Goal: Navigation & Orientation: Find specific page/section

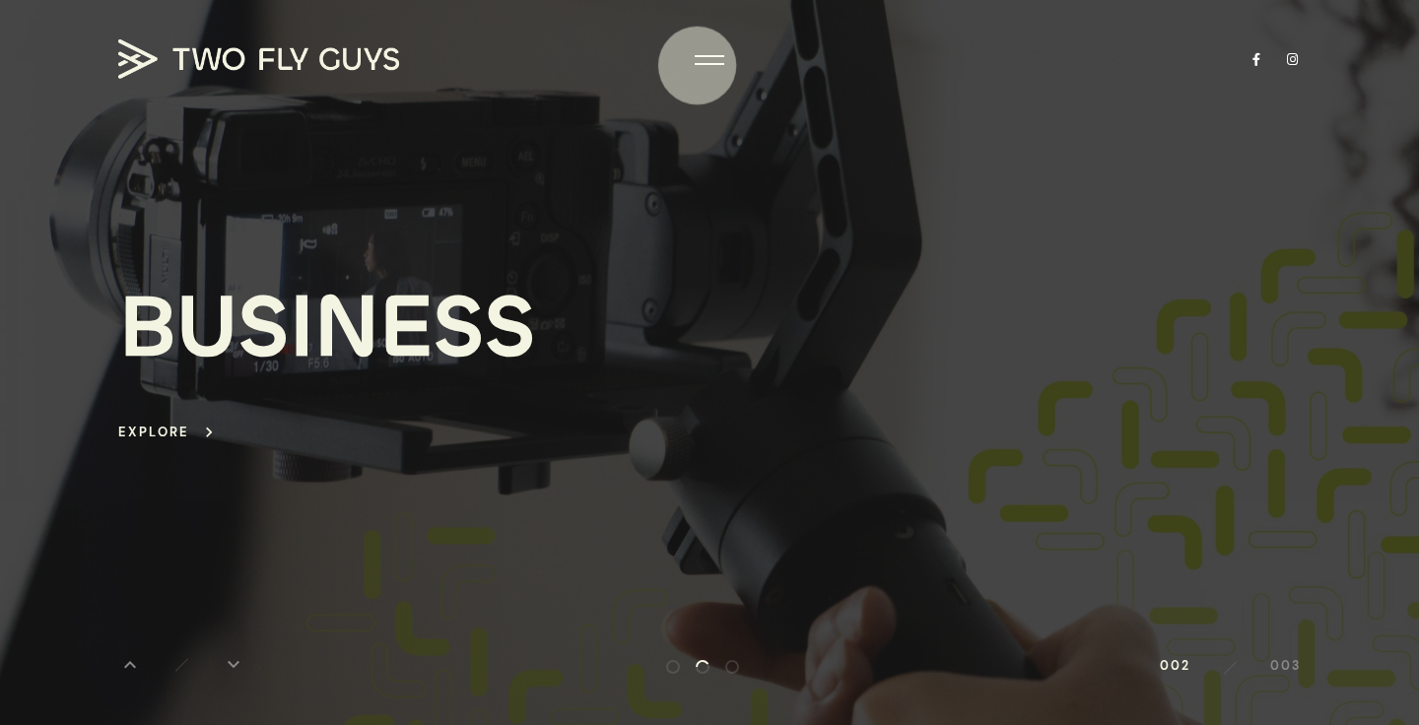
click at [701, 62] on div at bounding box center [710, 60] width 30 height 20
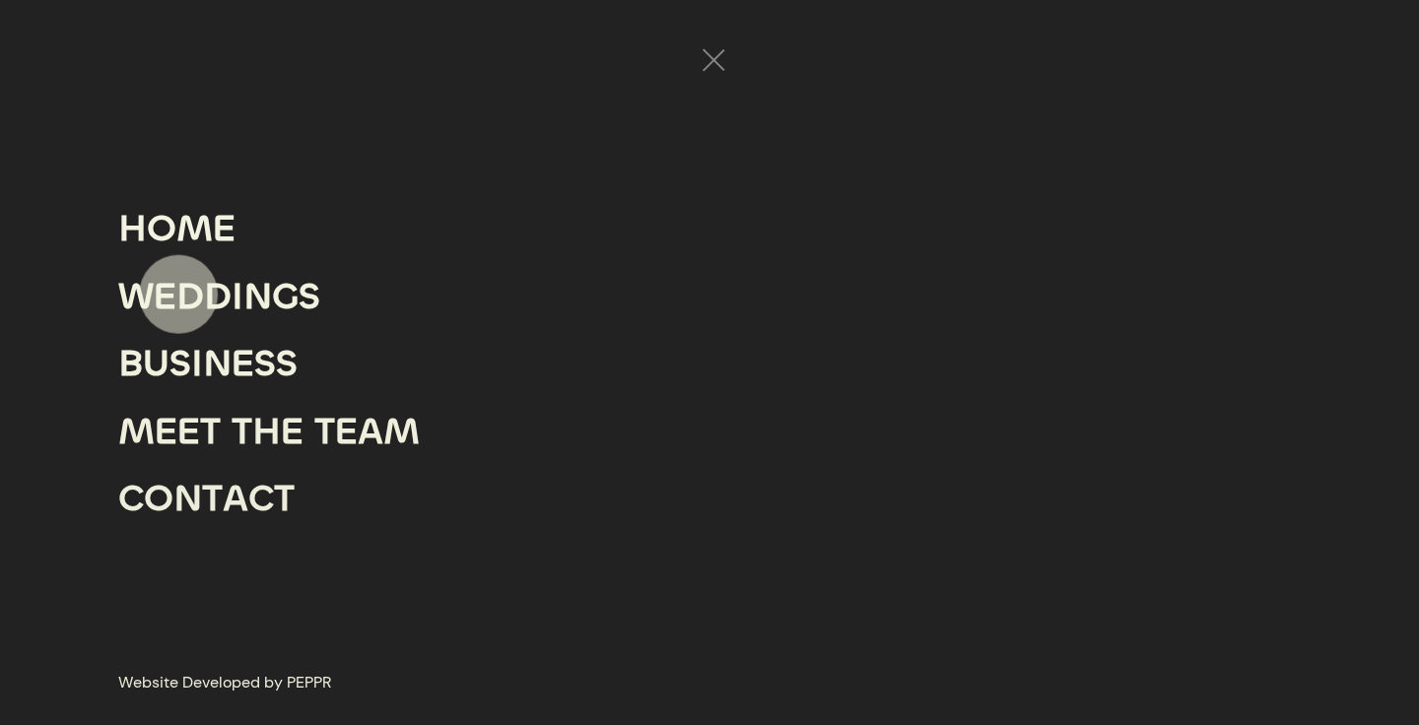
click at [181, 296] on div "D" at bounding box center [190, 296] width 28 height 67
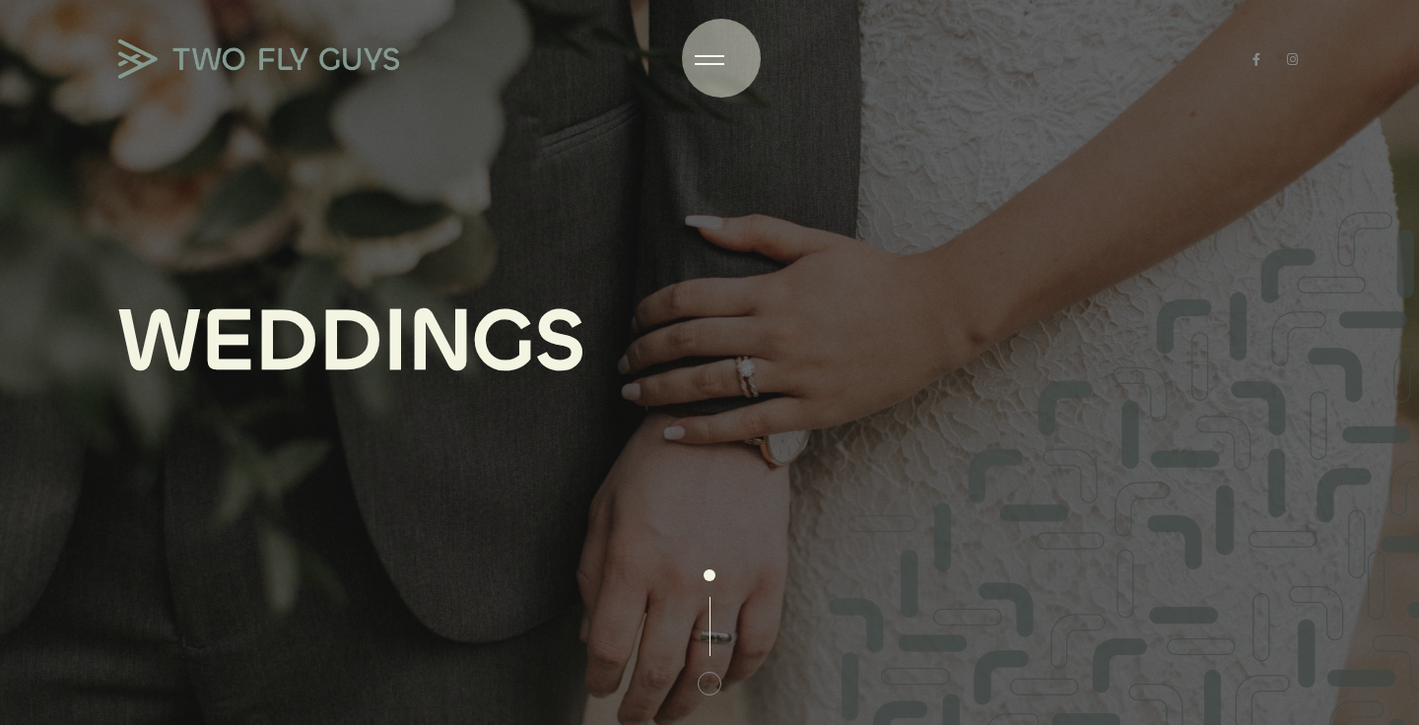
click at [722, 58] on div at bounding box center [710, 60] width 30 height 20
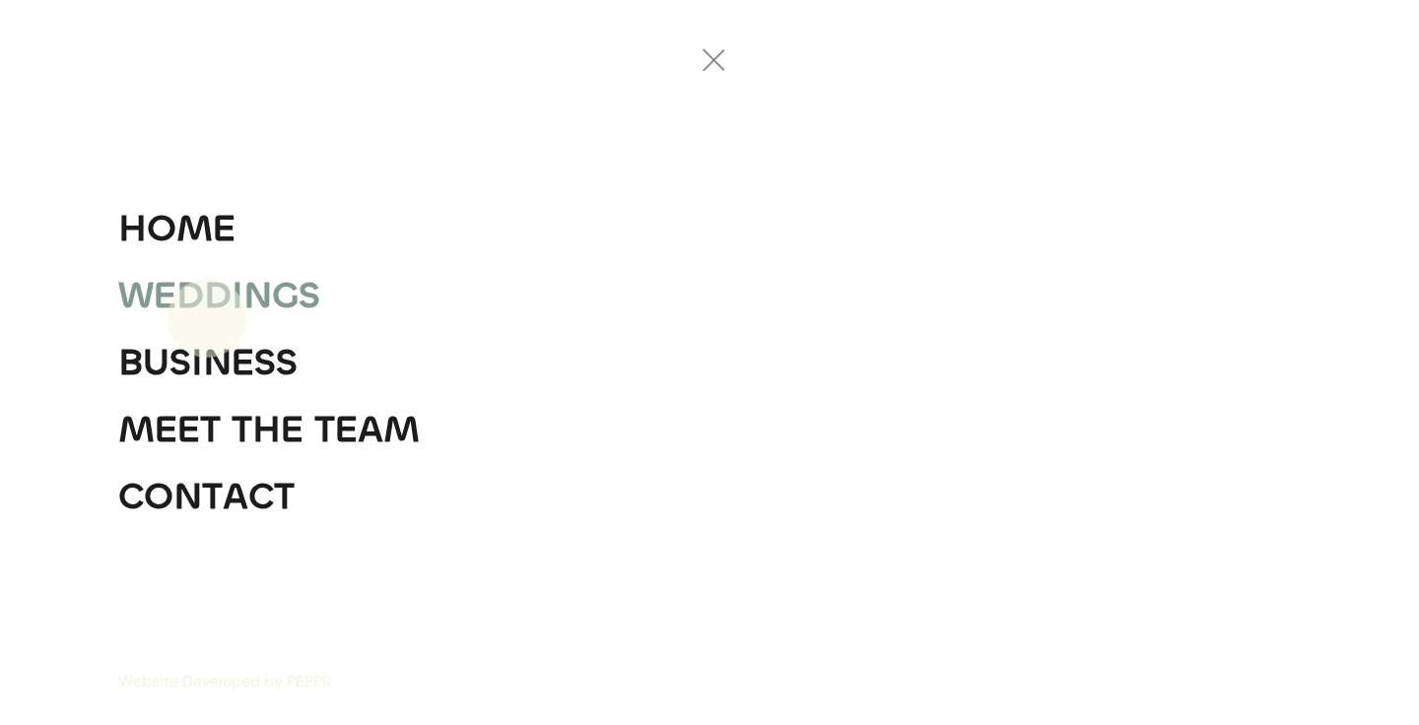
click at [207, 318] on div "D" at bounding box center [218, 295] width 28 height 67
